Goal: Transaction & Acquisition: Purchase product/service

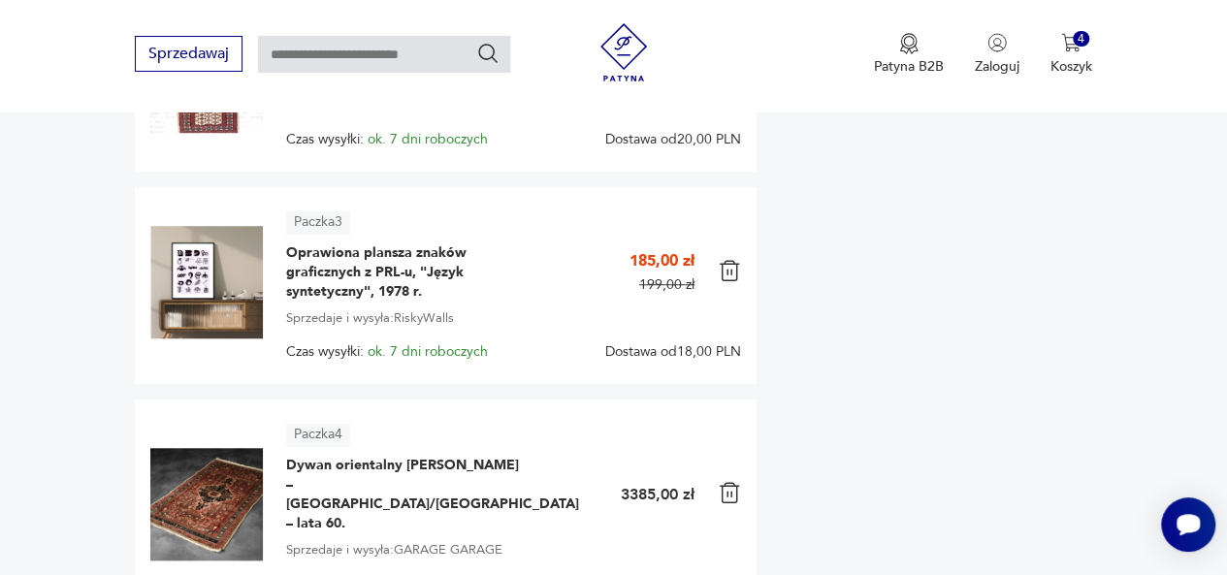
click at [925, 383] on div "Do zapłaty 3909,00 PLN + dostawa Wybierz dostawę i płatność [DOMAIN_NAME] gwara…" at bounding box center [932, 114] width 320 height 1036
click at [723, 481] on img at bounding box center [729, 492] width 23 height 23
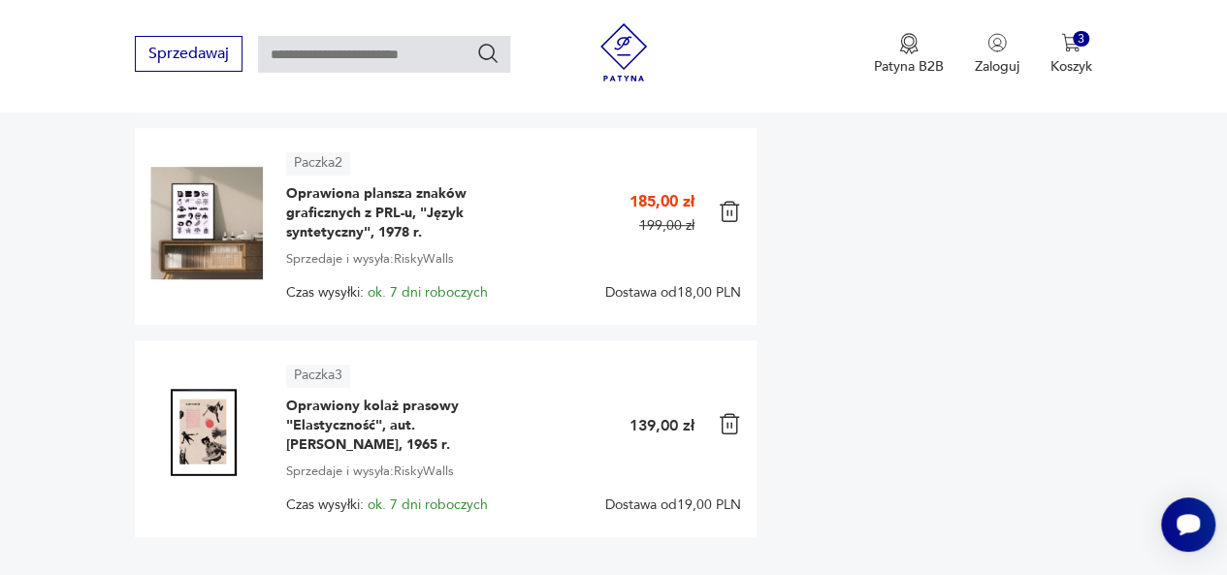
scroll to position [389, 0]
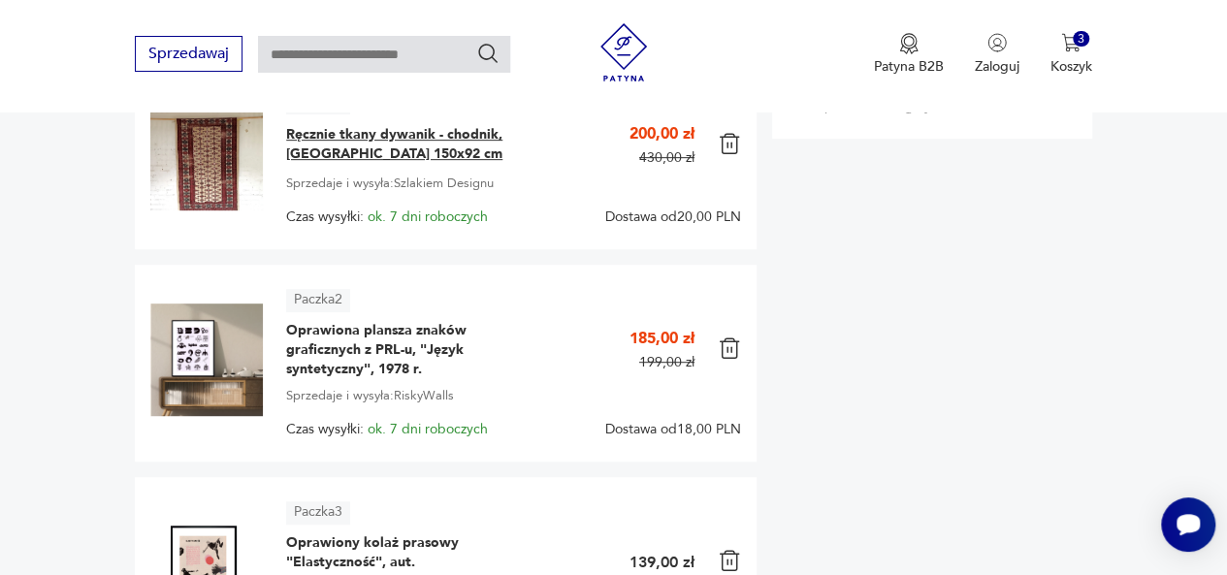
click at [407, 137] on span "Ręcznie tkany dywanik - chodnik, [GEOGRAPHIC_DATA] 150x92 cm" at bounding box center [407, 144] width 242 height 39
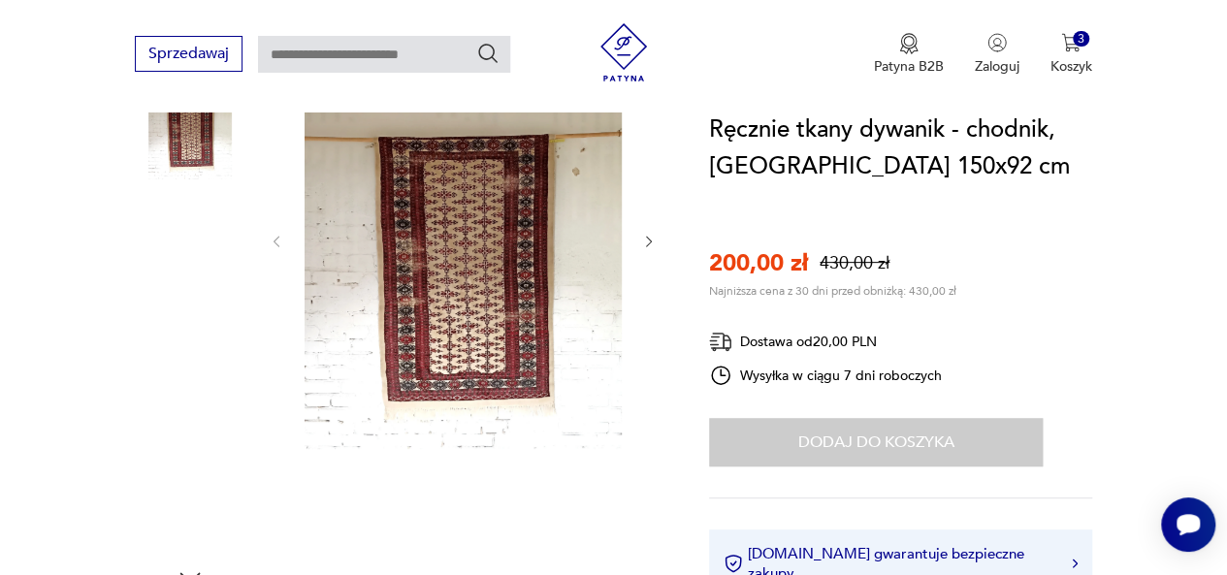
scroll to position [291, 0]
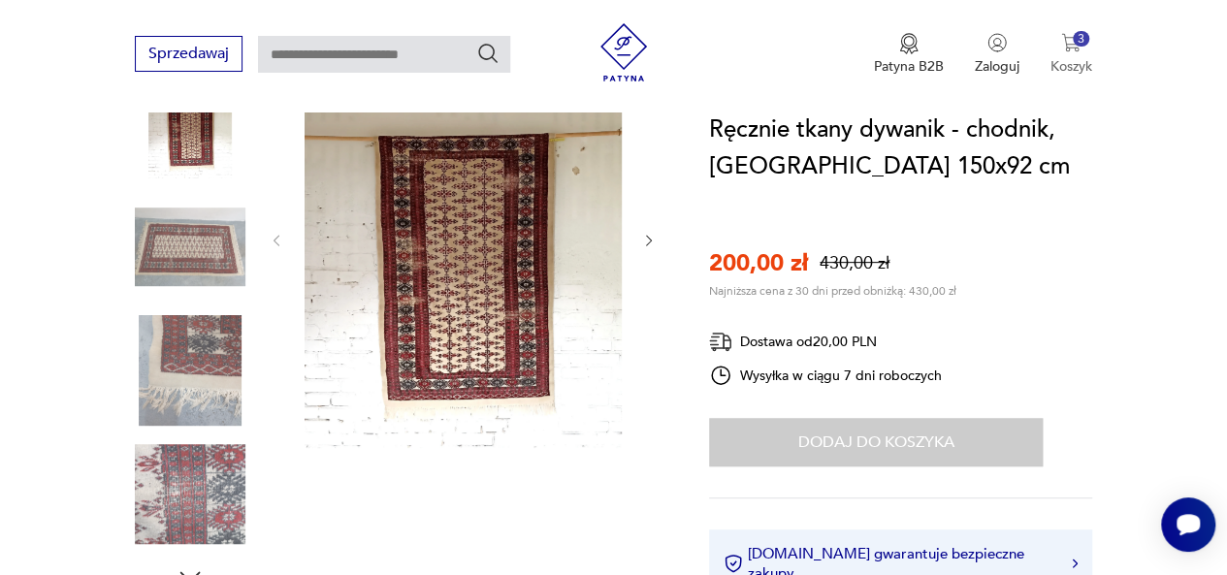
click at [1069, 38] on img "button" at bounding box center [1070, 42] width 19 height 19
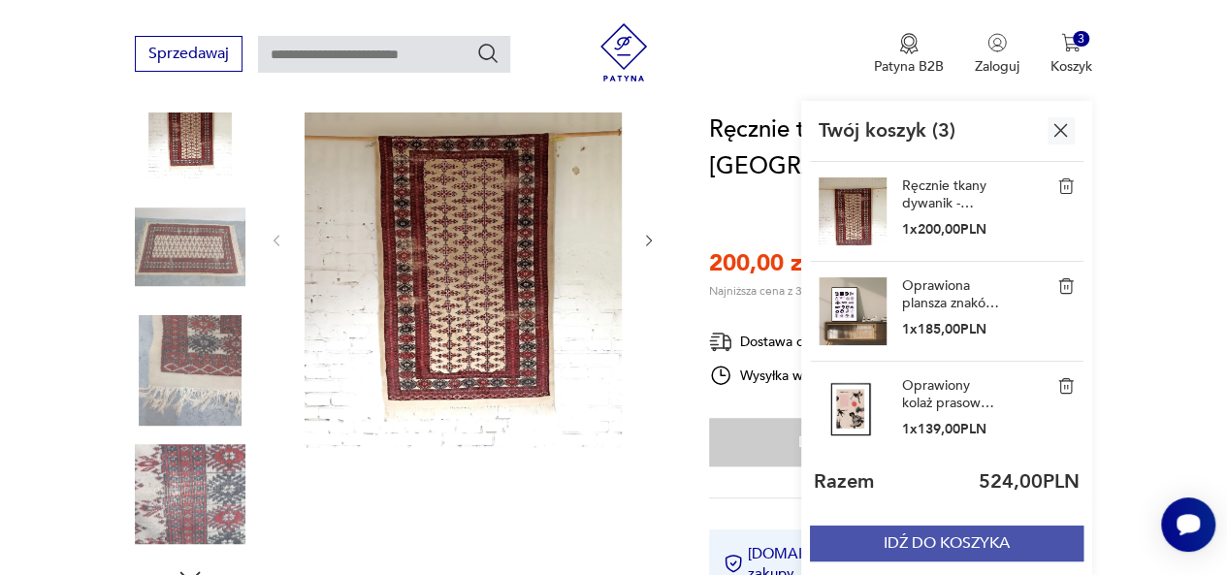
click at [985, 542] on button "IDŹ DO KOSZYKA" at bounding box center [946, 544] width 273 height 36
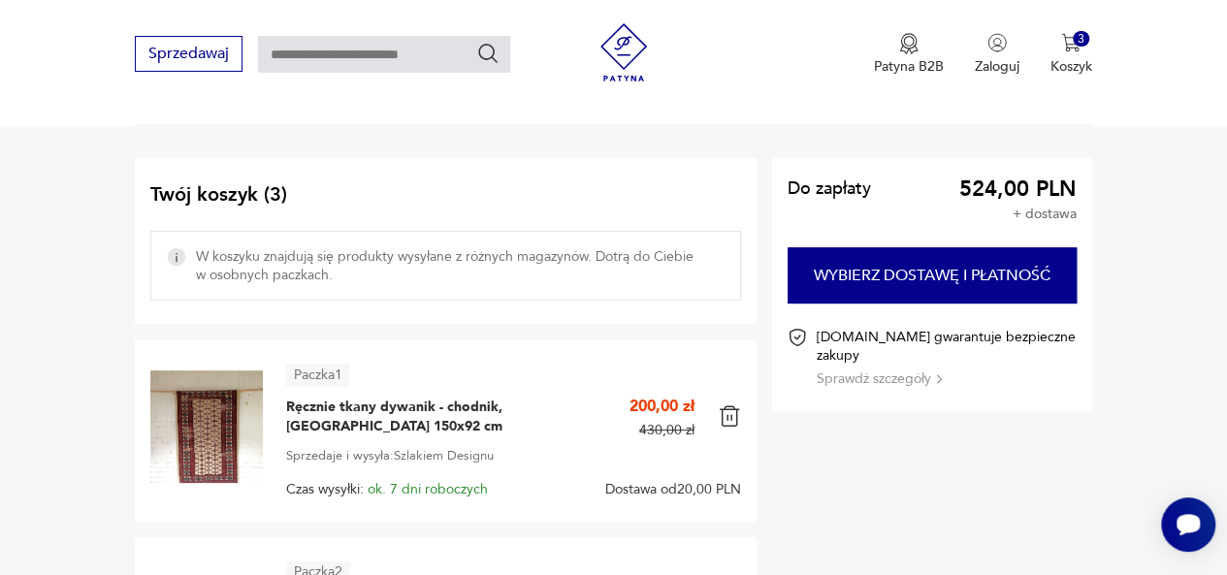
scroll to position [194, 0]
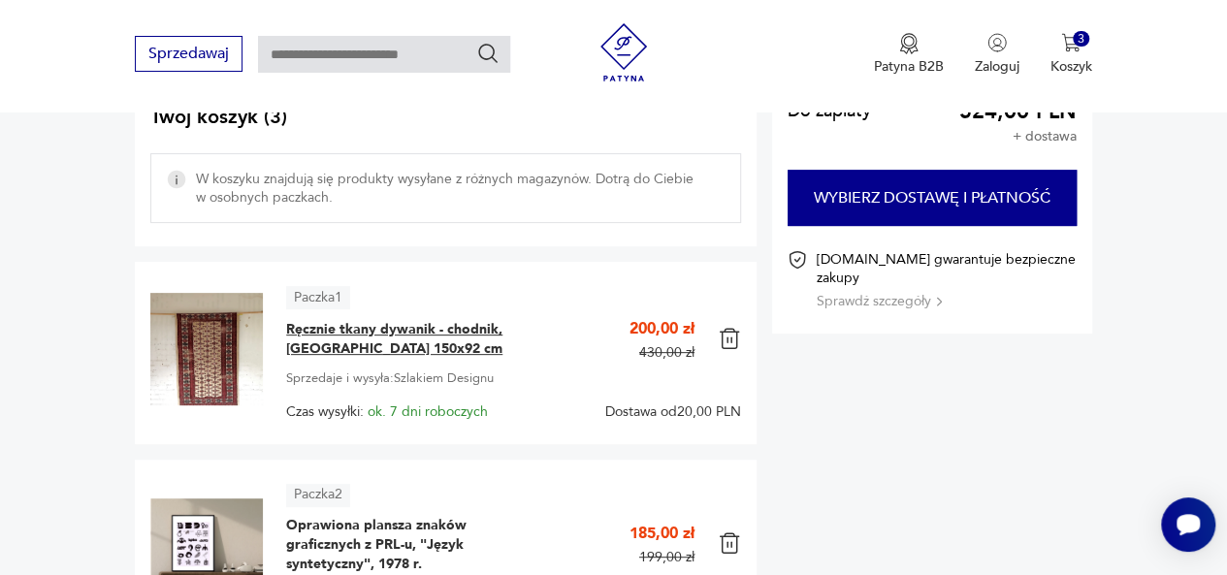
click at [363, 333] on span "Ręcznie tkany dywanik - chodnik, [GEOGRAPHIC_DATA] 150x92 cm" at bounding box center [407, 339] width 242 height 39
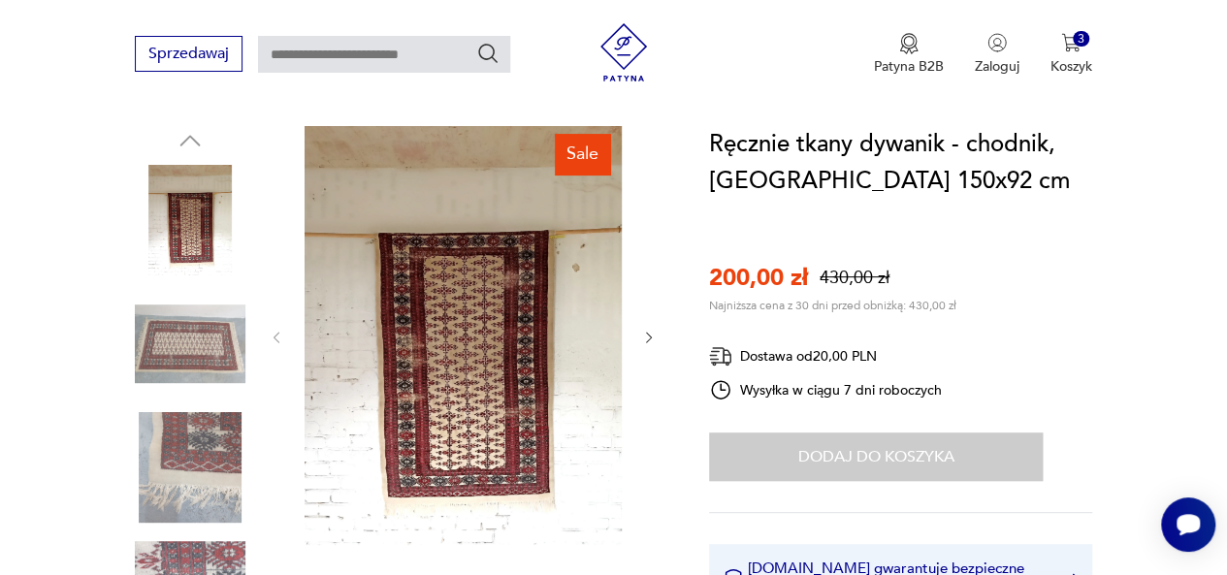
click at [635, 334] on div at bounding box center [463, 337] width 388 height 423
click at [648, 340] on icon "button" at bounding box center [649, 337] width 6 height 11
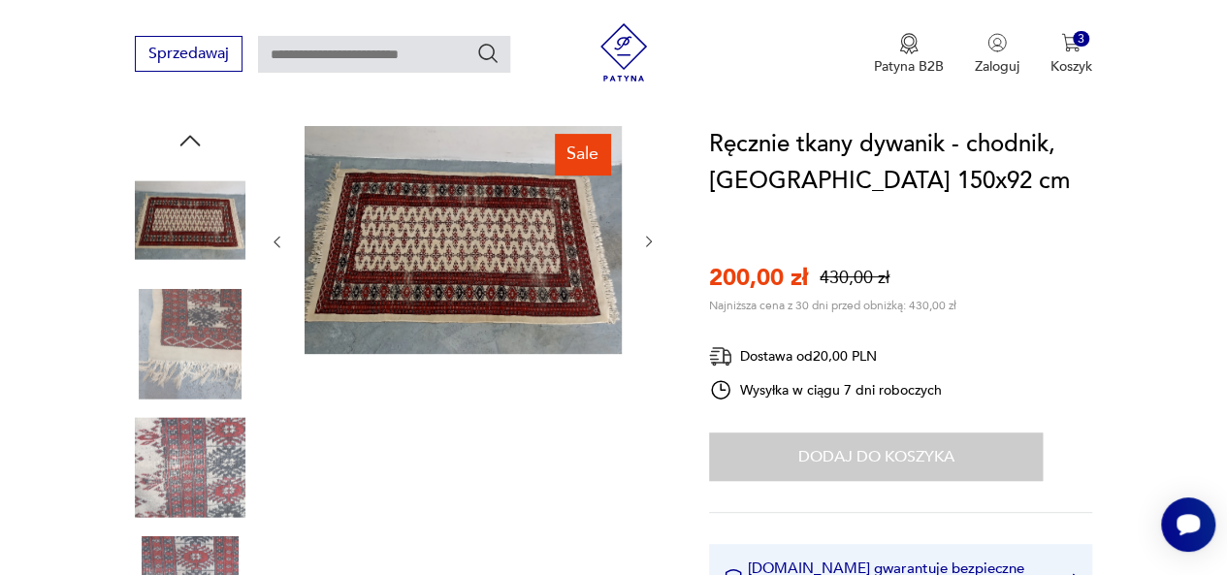
click at [648, 340] on div at bounding box center [463, 242] width 388 height 232
click at [650, 238] on icon "button" at bounding box center [649, 242] width 16 height 16
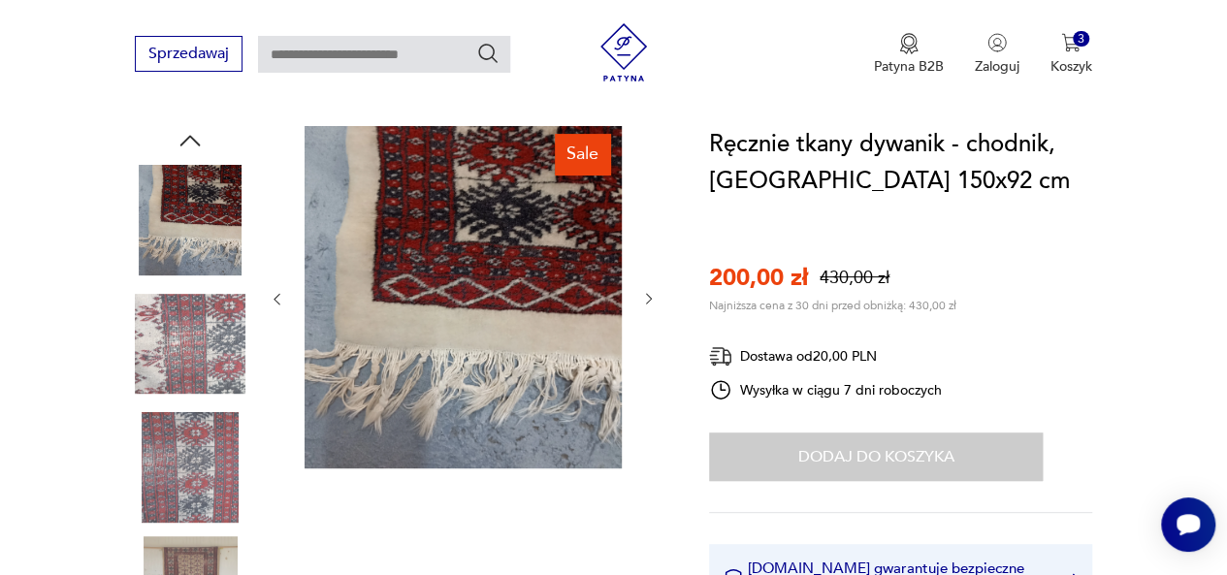
click at [650, 238] on div at bounding box center [463, 299] width 388 height 346
click at [652, 298] on icon "button" at bounding box center [649, 299] width 16 height 16
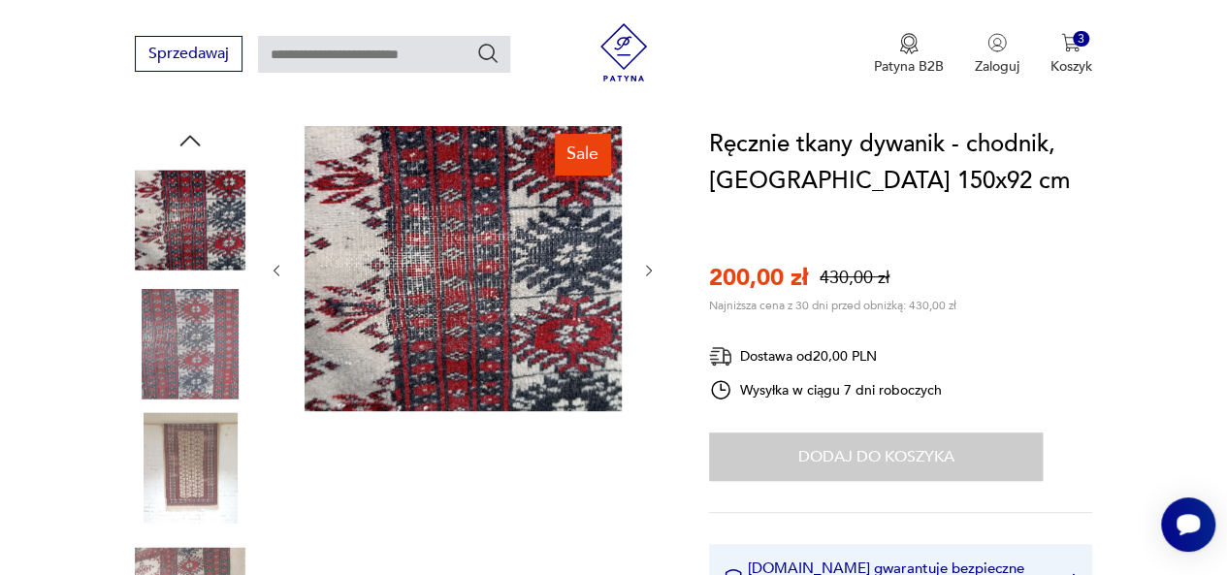
click at [649, 267] on icon "button" at bounding box center [649, 271] width 16 height 16
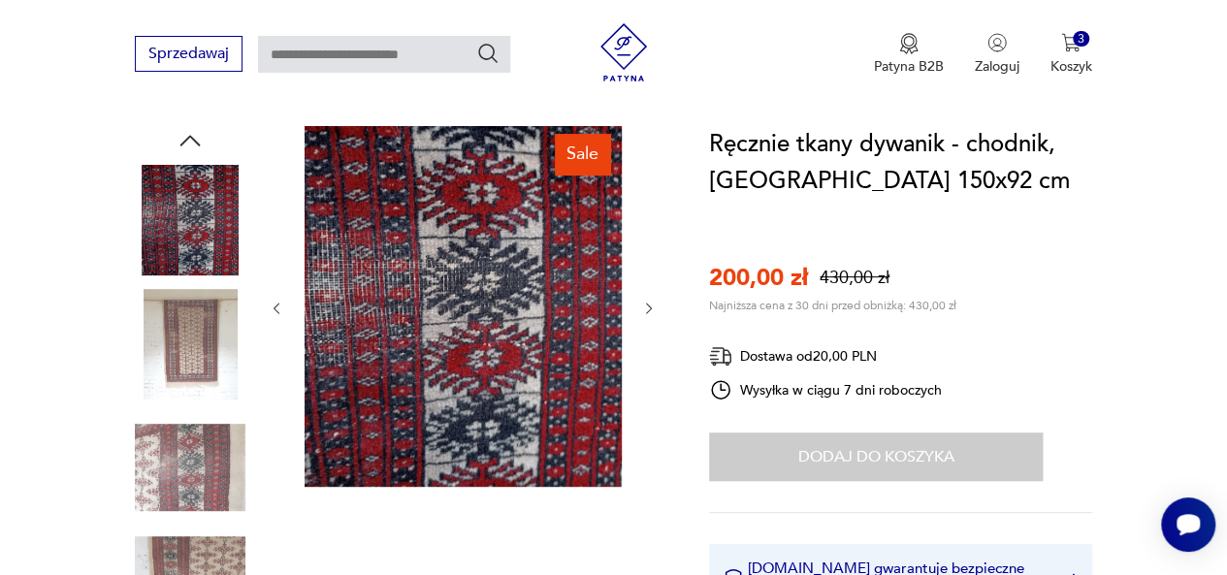
click at [649, 267] on div at bounding box center [463, 308] width 388 height 365
click at [648, 308] on icon "button" at bounding box center [649, 309] width 16 height 16
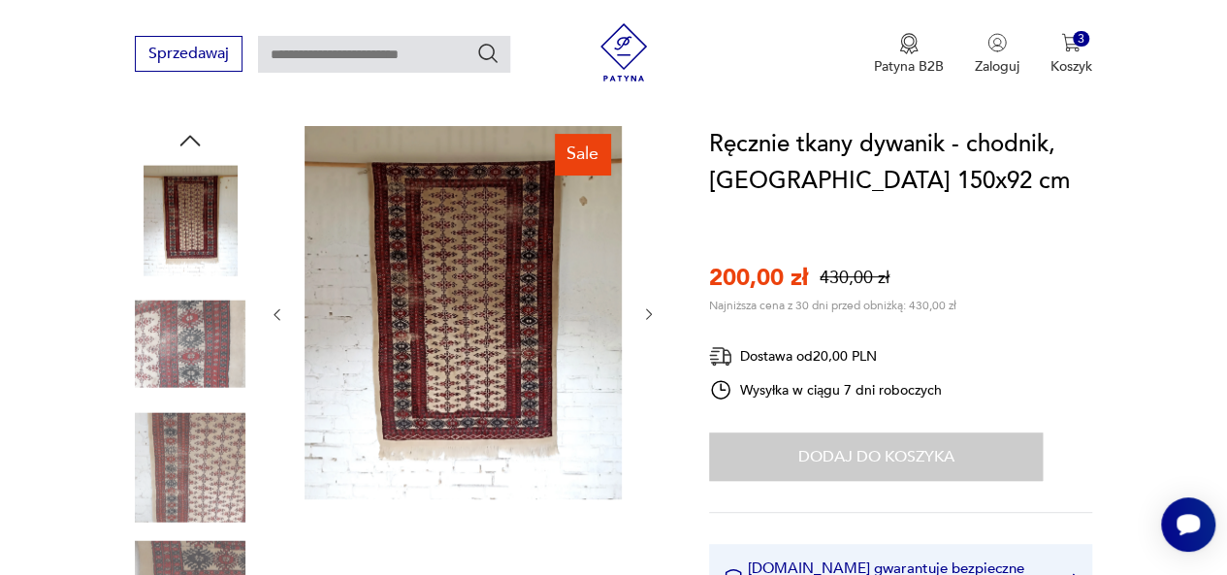
click at [648, 308] on icon "button" at bounding box center [649, 314] width 16 height 16
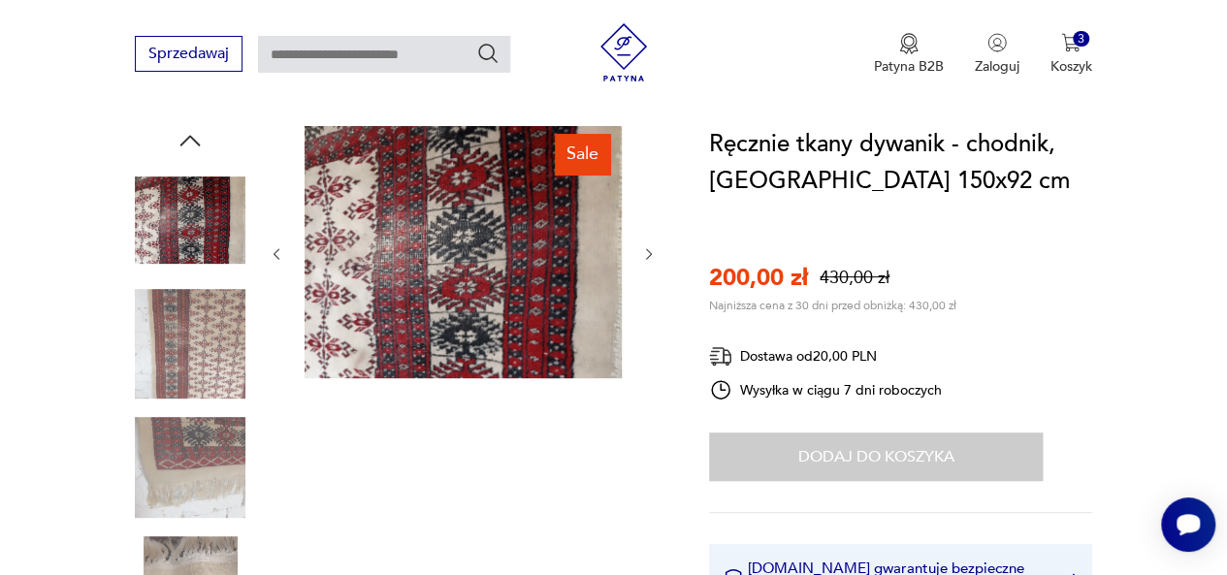
click at [647, 255] on icon "button" at bounding box center [649, 254] width 16 height 16
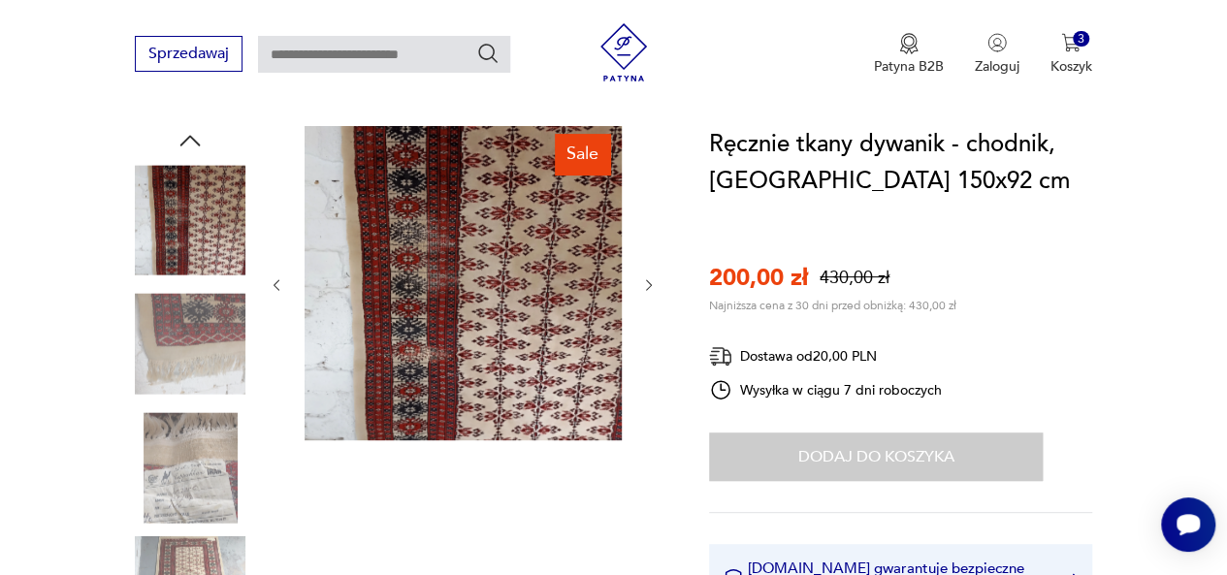
click at [647, 255] on div at bounding box center [463, 285] width 388 height 318
click at [647, 279] on icon "button" at bounding box center [649, 285] width 16 height 16
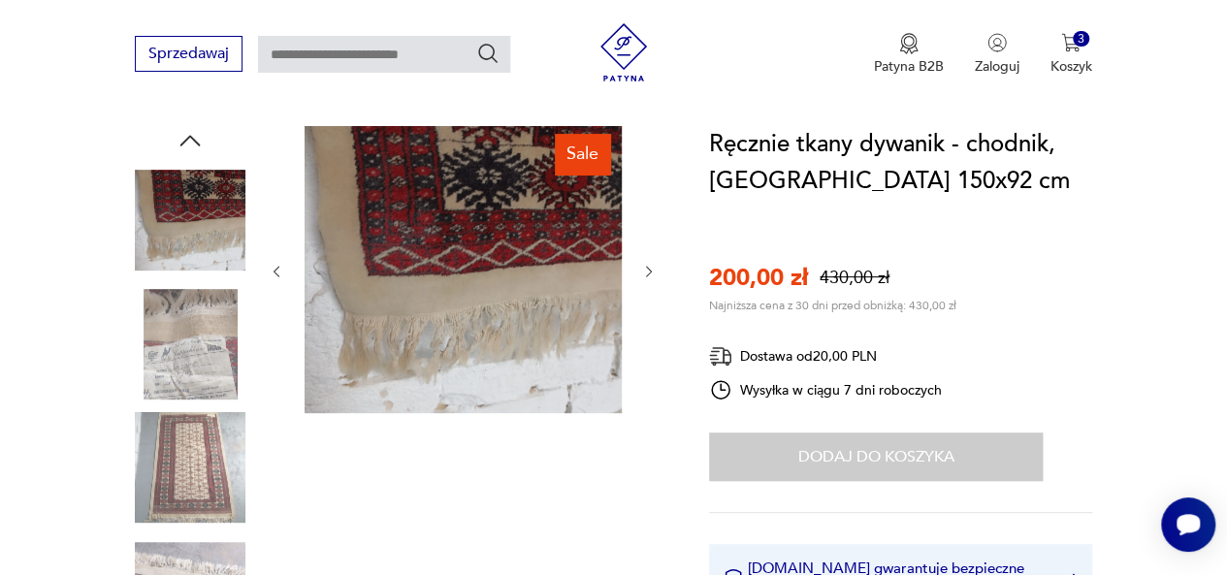
click at [647, 279] on button "button" at bounding box center [649, 271] width 16 height 19
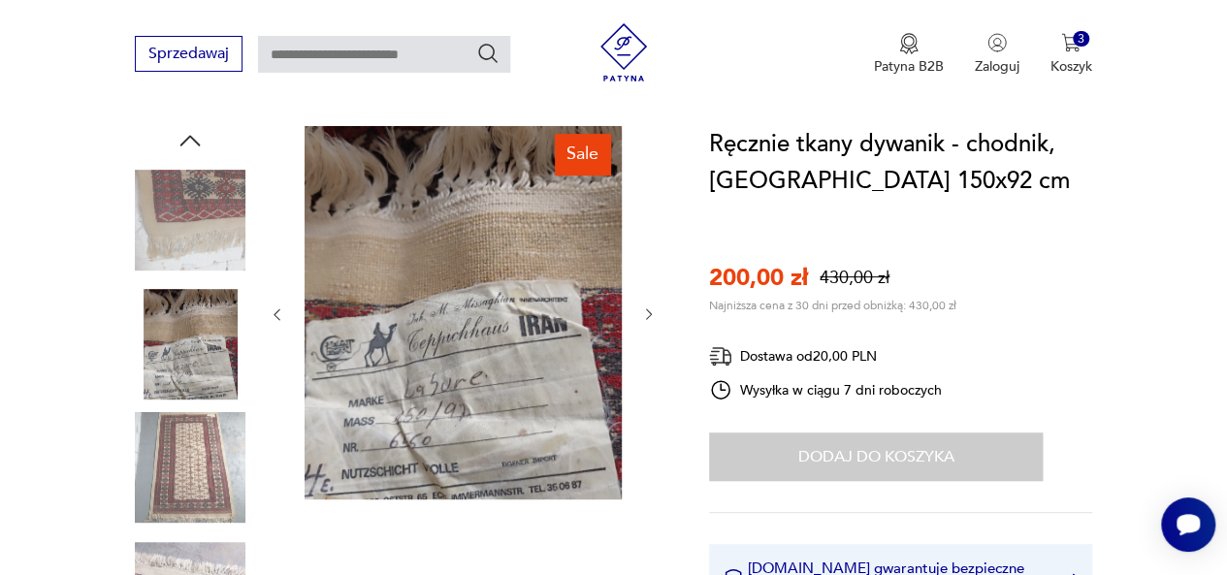
click at [649, 311] on icon "button" at bounding box center [649, 314] width 16 height 16
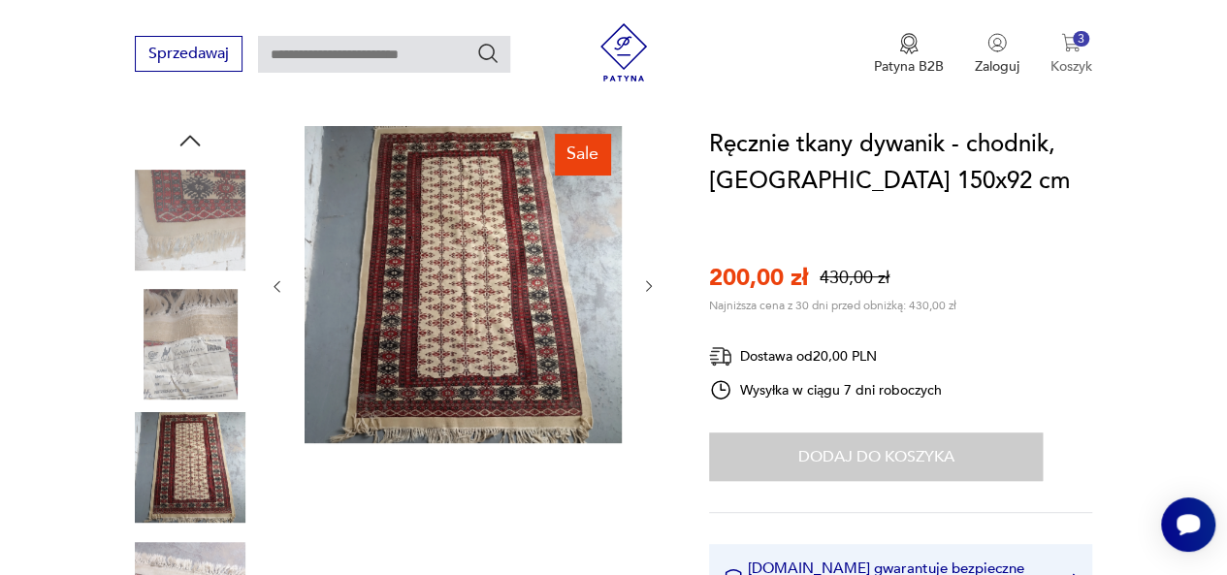
click at [1079, 48] on img "button" at bounding box center [1070, 42] width 19 height 19
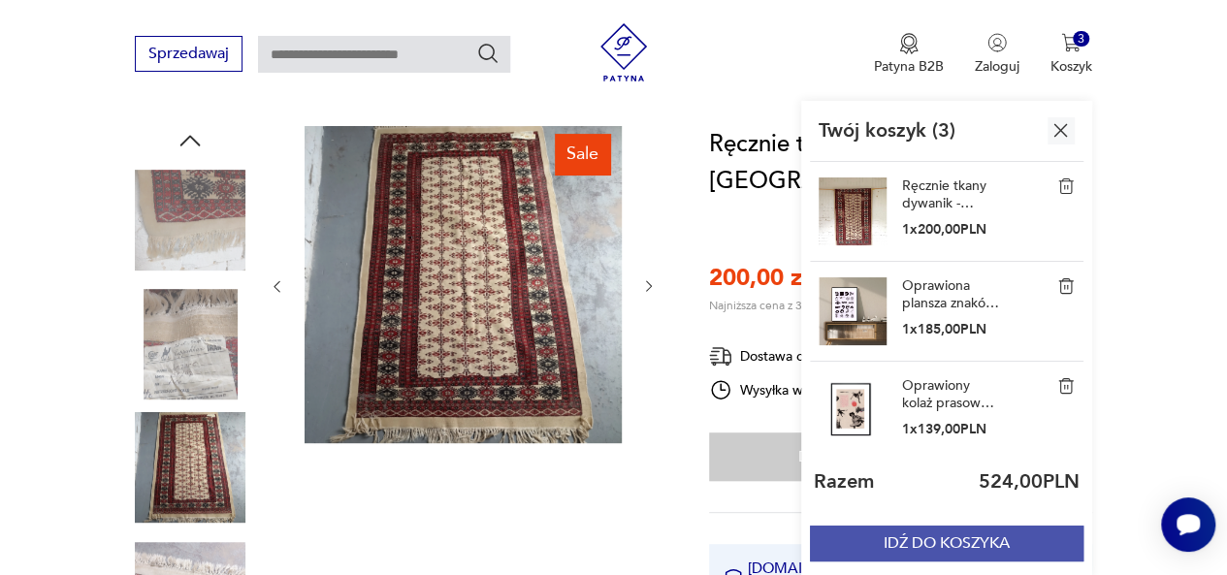
click at [968, 544] on button "IDŹ DO KOSZYKA" at bounding box center [946, 544] width 273 height 36
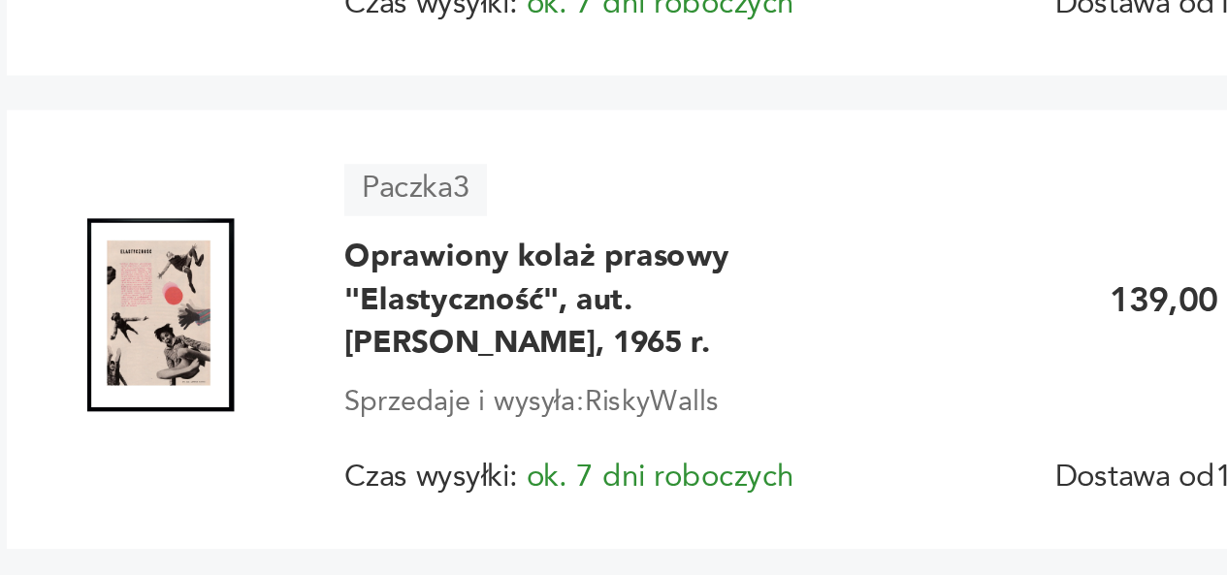
scroll to position [609, 0]
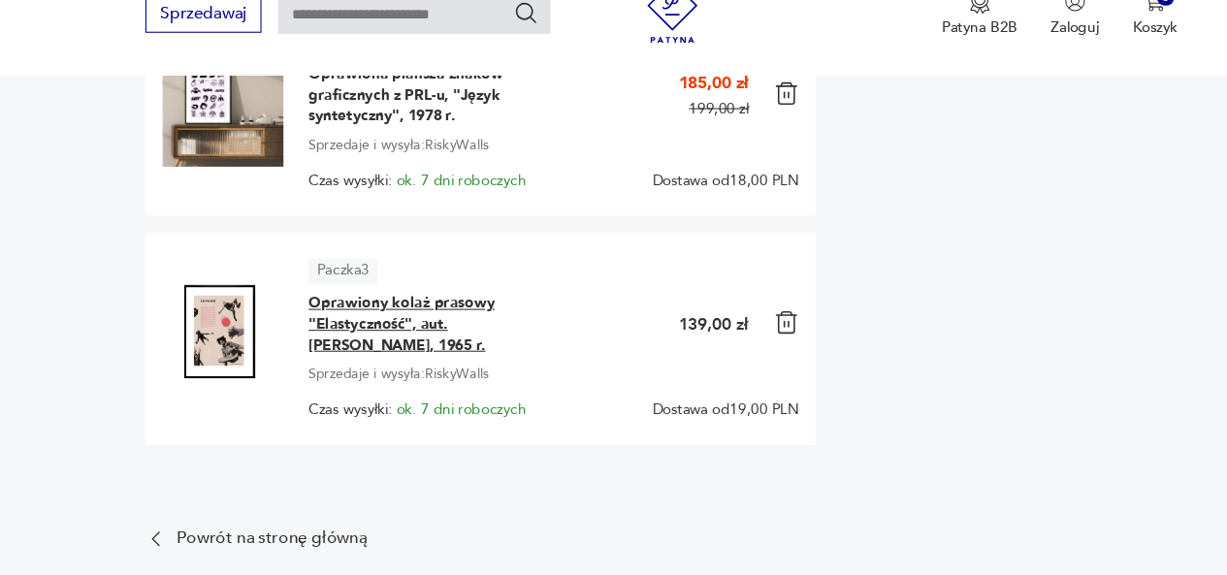
click at [357, 326] on span "Oprawiony kolaż prasowy "Elastyczność", aut. [PERSON_NAME], 1965 r." at bounding box center [407, 342] width 242 height 58
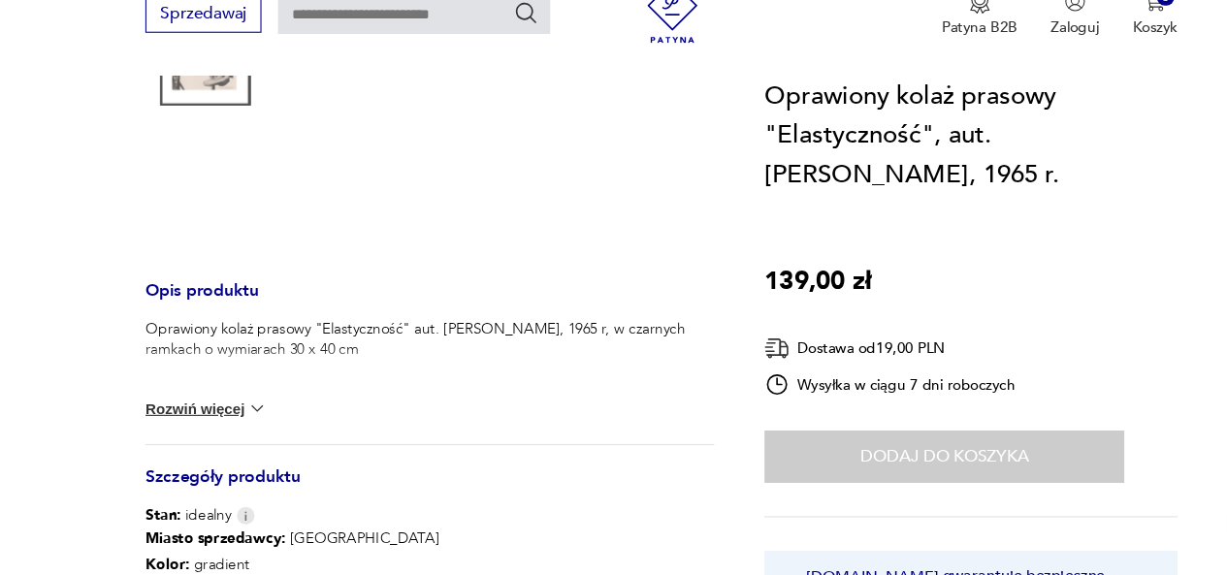
scroll to position [720, 0]
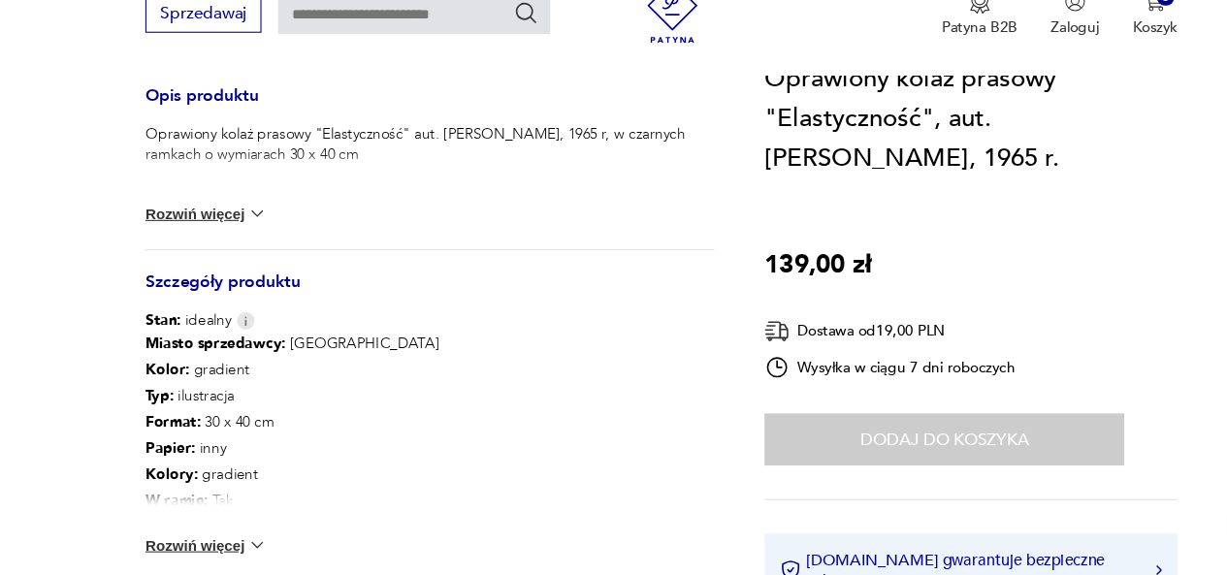
click at [193, 240] on button "Rozwiń więcej" at bounding box center [191, 239] width 112 height 19
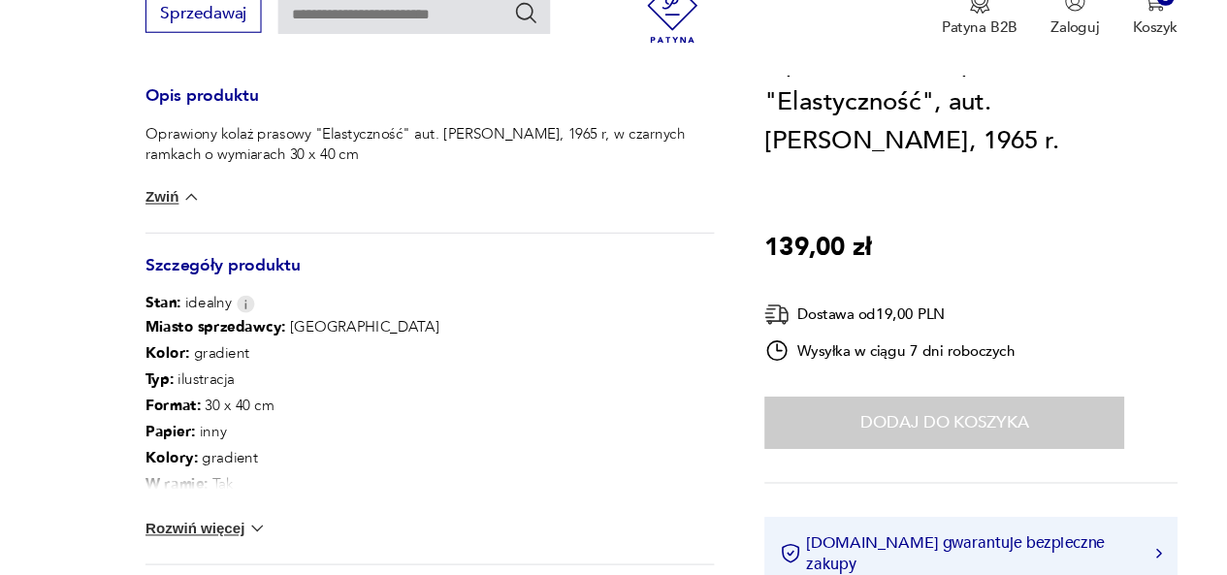
click at [215, 529] on button "Rozwiń więcej" at bounding box center [191, 531] width 112 height 19
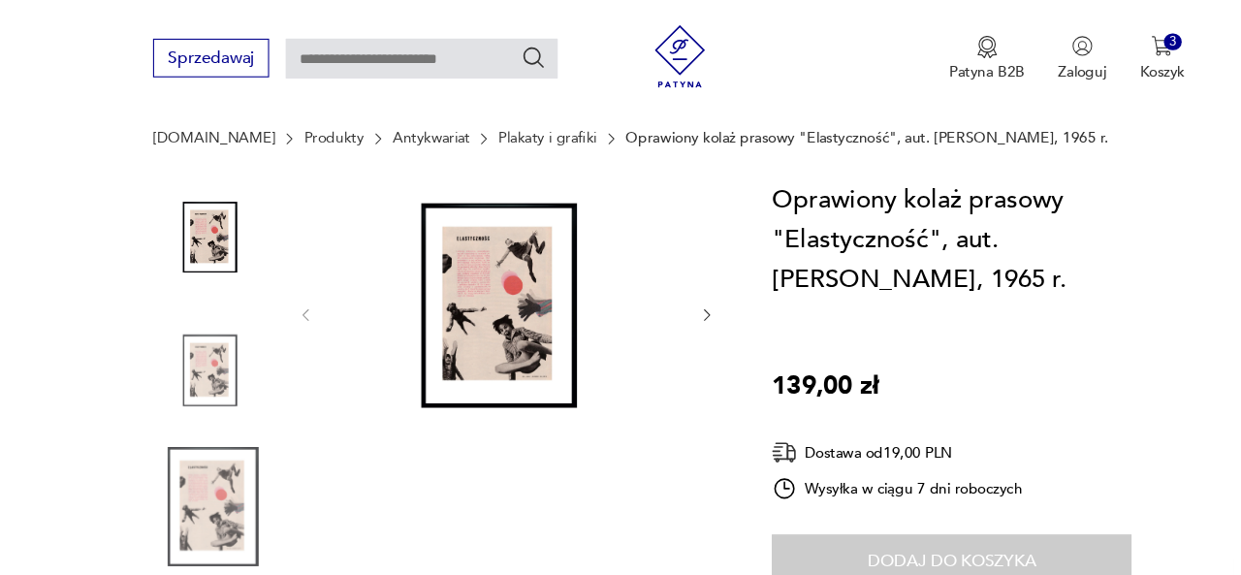
scroll to position [131, 0]
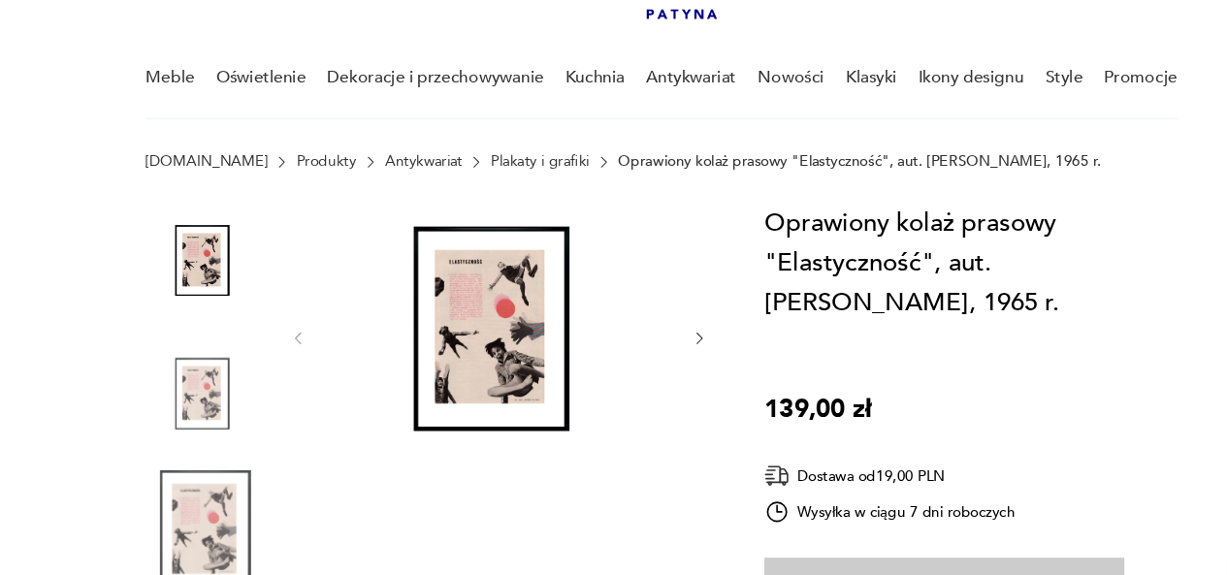
click at [486, 320] on img at bounding box center [462, 312] width 317 height 246
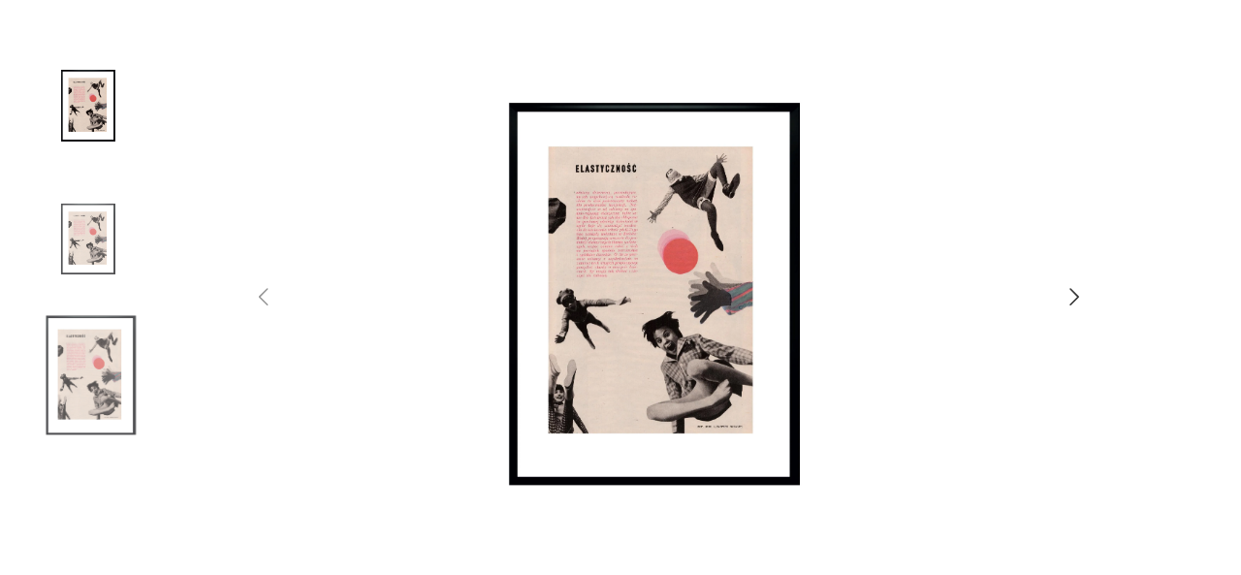
click at [491, 312] on img at bounding box center [620, 285] width 690 height 460
click at [676, 314] on img at bounding box center [620, 285] width 690 height 460
